Goal: Task Accomplishment & Management: Manage account settings

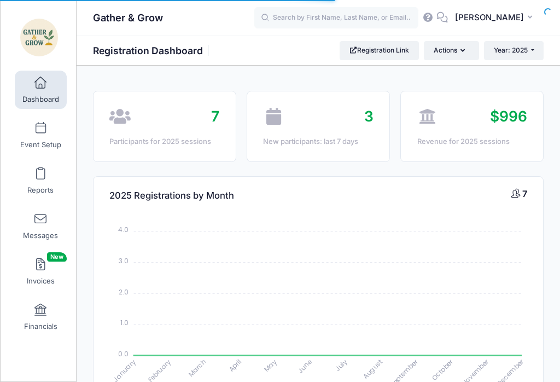
select select
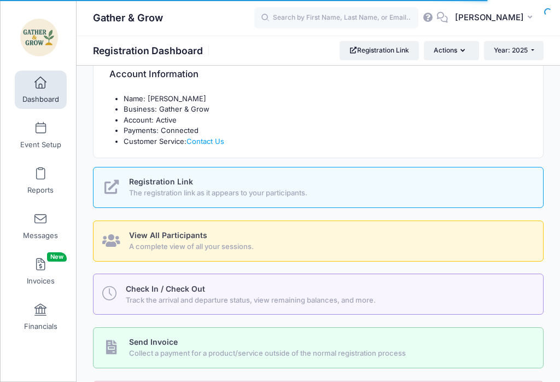
scroll to position [366, 0]
click at [313, 295] on span "Track the arrival and departure status, view remaining balances, and more." at bounding box center [328, 300] width 405 height 11
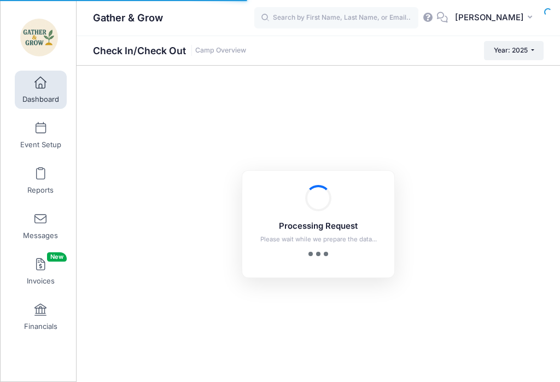
checkbox input "true"
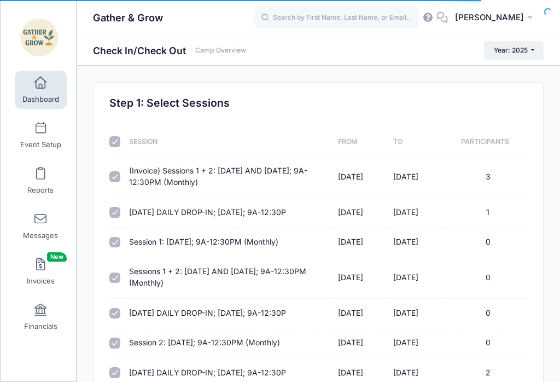
click at [119, 141] on input "checkbox" at bounding box center [114, 141] width 11 height 11
checkbox input "false"
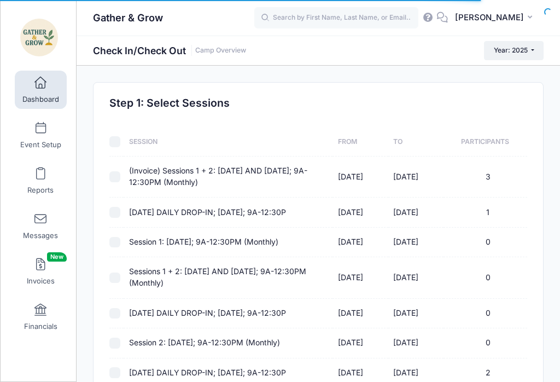
checkbox input "false"
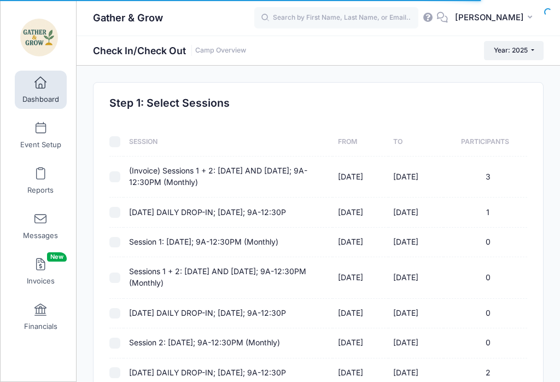
checkbox input "false"
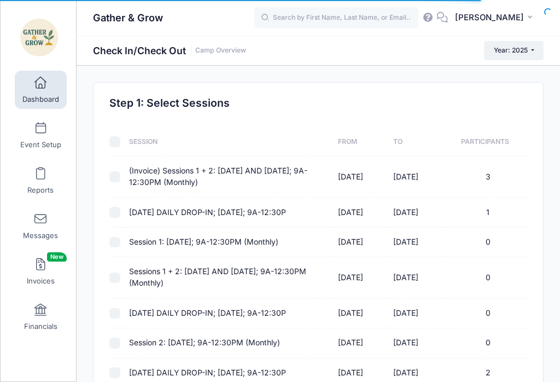
checkbox input "false"
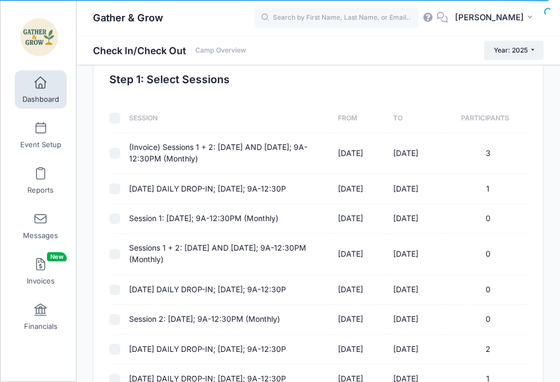
scroll to position [24, 0]
click at [120, 150] on input "checkbox" at bounding box center [114, 152] width 11 height 11
checkbox input "true"
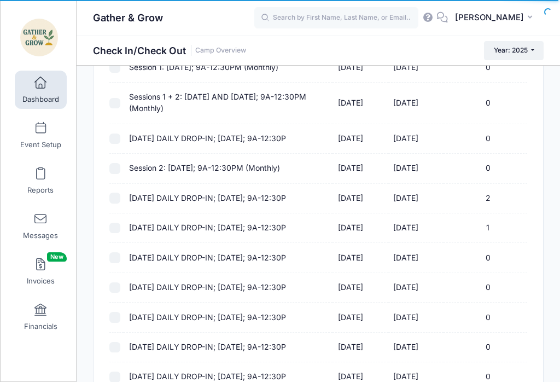
scroll to position [174, 0]
click at [110, 225] on input "checkbox" at bounding box center [114, 228] width 11 height 11
checkbox input "true"
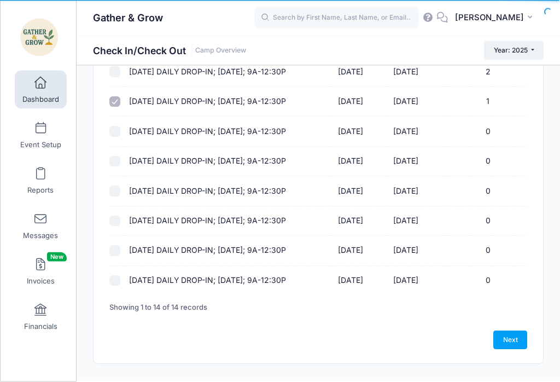
scroll to position [307, 0]
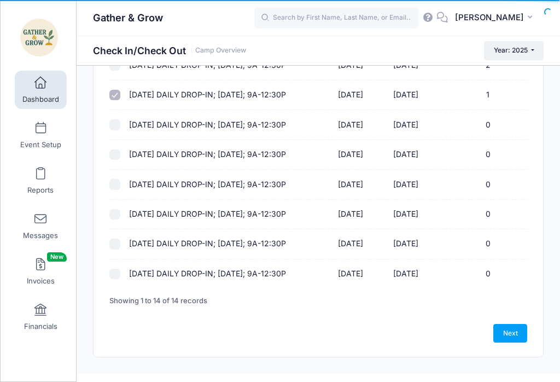
click at [508, 330] on link "Next" at bounding box center [510, 333] width 34 height 19
select select "10"
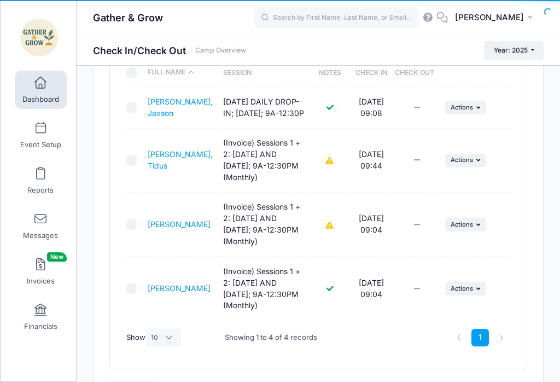
scroll to position [150, 0]
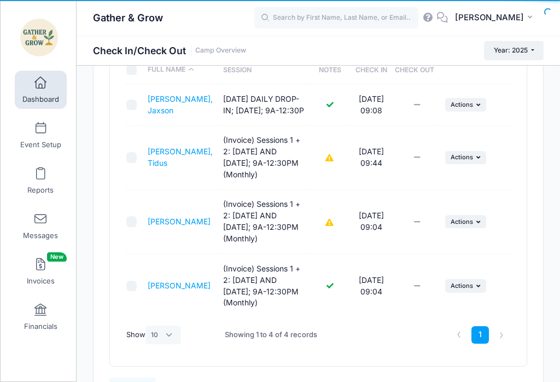
click at [132, 227] on input "checkbox" at bounding box center [131, 221] width 11 height 11
checkbox input "true"
click at [468, 225] on span "Actions" at bounding box center [462, 222] width 22 height 8
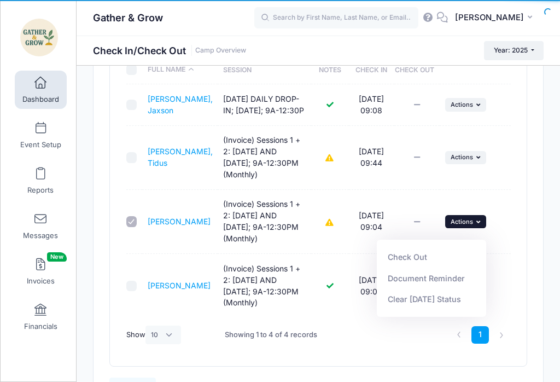
click at [420, 256] on link "Check Out" at bounding box center [431, 257] width 99 height 21
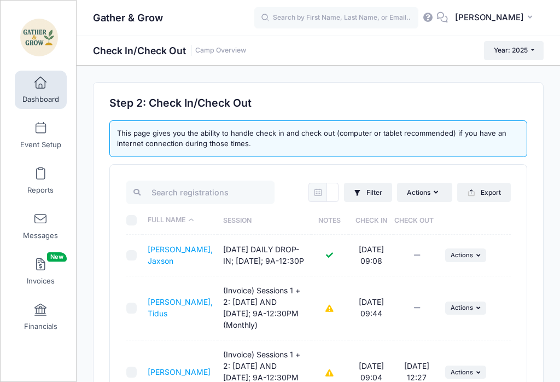
scroll to position [138, 0]
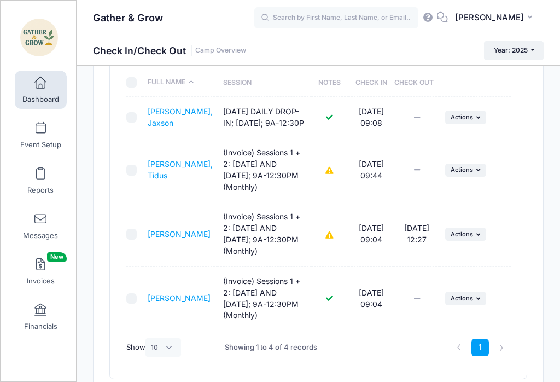
click at [132, 176] on input "checkbox" at bounding box center [131, 170] width 11 height 11
checkbox input "true"
click at [474, 177] on button "... Actions" at bounding box center [466, 170] width 42 height 13
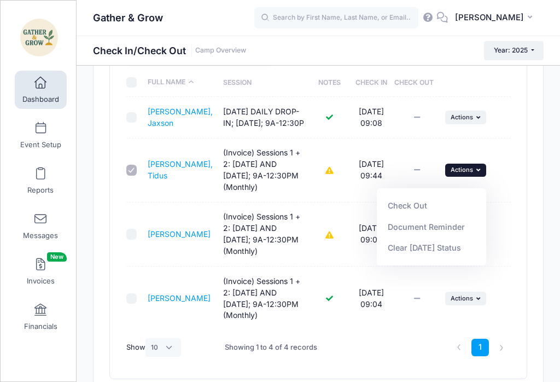
click at [413, 211] on link "Check Out" at bounding box center [431, 205] width 99 height 21
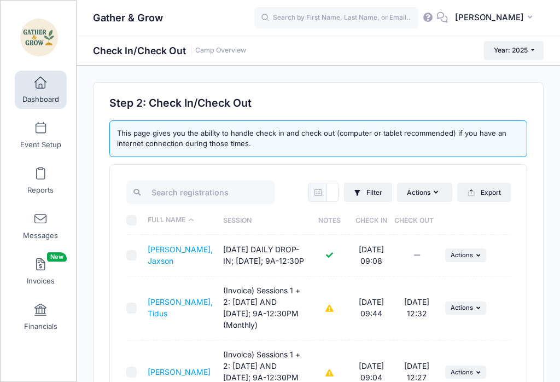
scroll to position [77, 0]
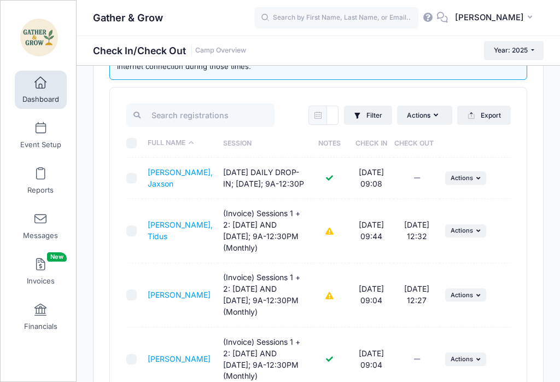
click at [132, 184] on input "checkbox" at bounding box center [131, 178] width 11 height 11
checkbox input "true"
click at [473, 184] on button "... Actions" at bounding box center [466, 177] width 42 height 13
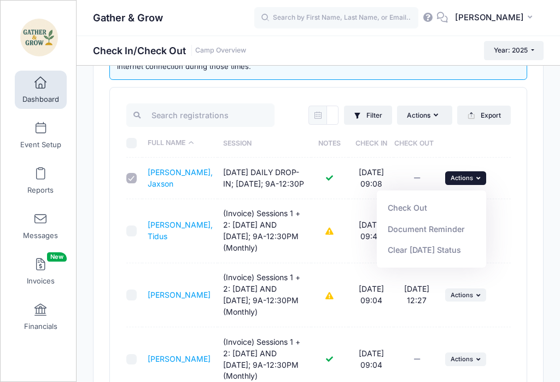
click at [404, 202] on link "Check Out" at bounding box center [431, 207] width 99 height 21
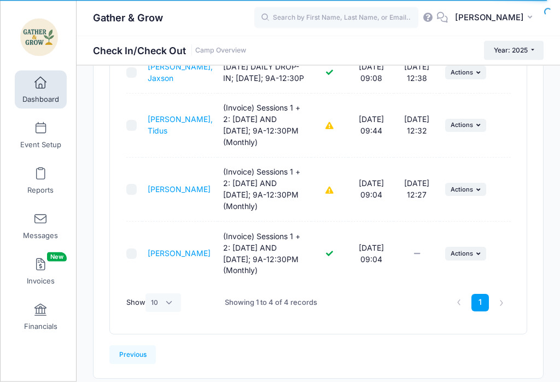
scroll to position [215, 0]
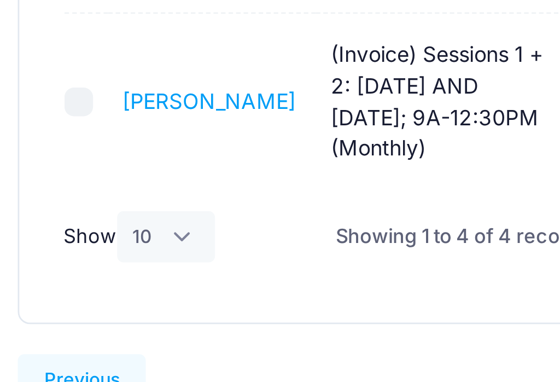
click at [126, 216] on input "checkbox" at bounding box center [131, 221] width 11 height 11
checkbox input "true"
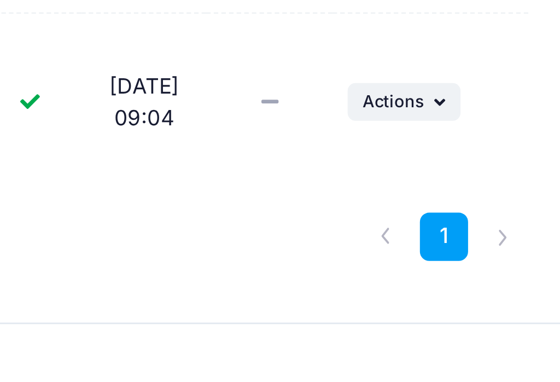
click at [476, 218] on icon "button" at bounding box center [479, 221] width 7 height 6
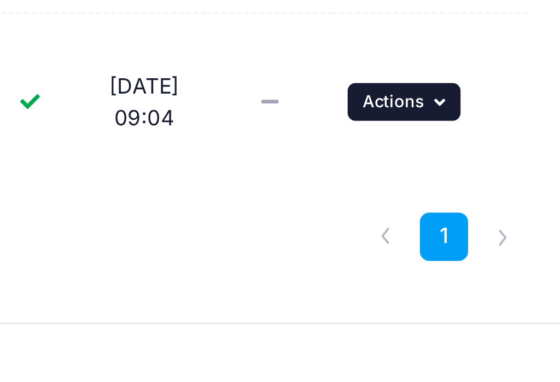
click at [476, 218] on icon "button" at bounding box center [479, 221] width 7 height 6
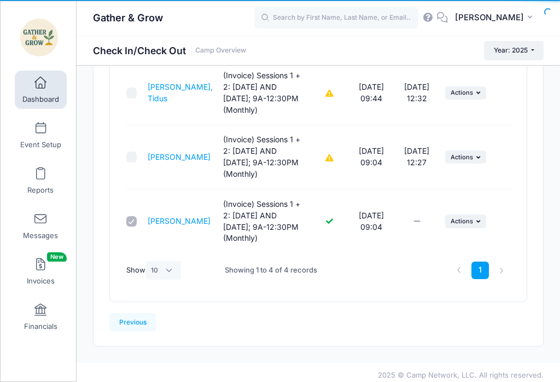
click at [482, 224] on icon "button" at bounding box center [479, 221] width 7 height 6
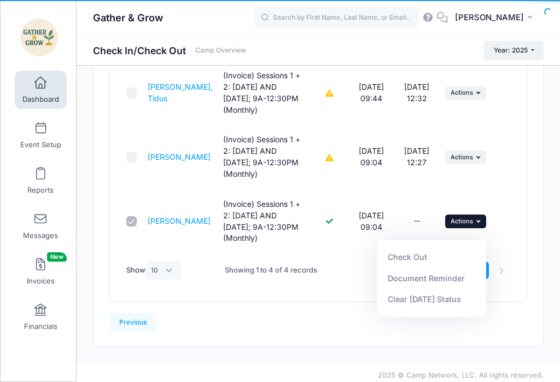
click at [407, 249] on link "Check Out" at bounding box center [431, 257] width 99 height 21
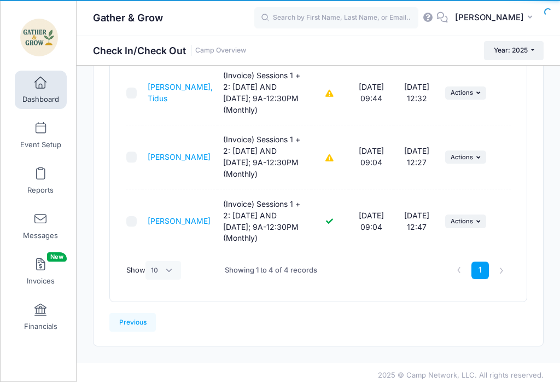
scroll to position [0, 0]
